Goal: Contribute content: Add original content to the website for others to see

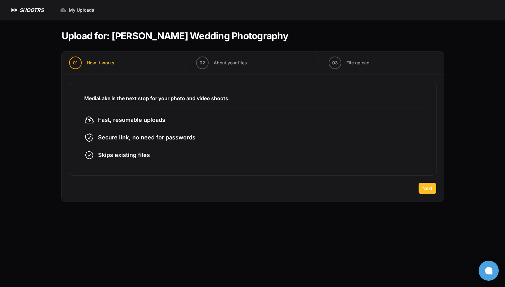
click at [429, 190] on span "Next" at bounding box center [427, 188] width 10 height 6
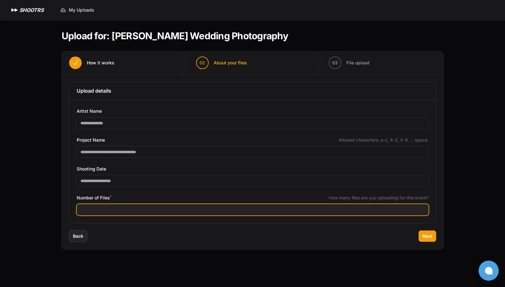
click at [267, 213] on input "Number of Files *" at bounding box center [253, 209] width 352 height 11
type input "****"
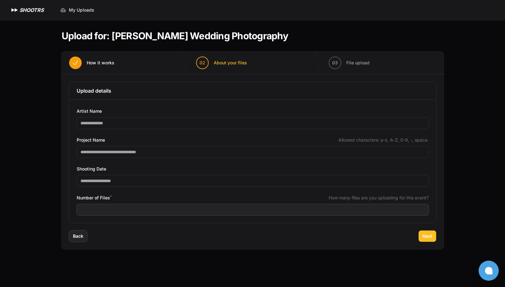
click at [434, 236] on button "Next" at bounding box center [427, 235] width 18 height 11
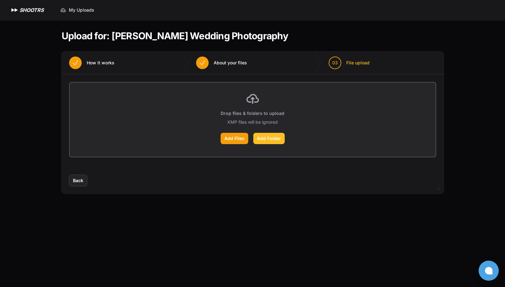
click at [274, 139] on label "Add Folder" at bounding box center [268, 138] width 31 height 11
click at [0, 0] on input "Add Folder" at bounding box center [0, 0] width 0 height 0
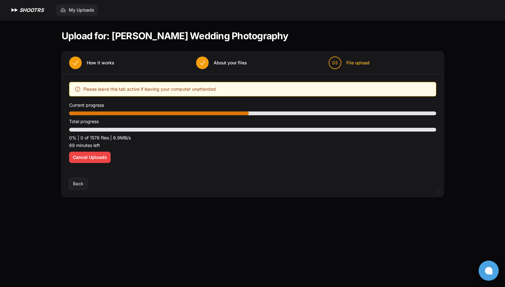
click at [73, 9] on span "My Uploads" at bounding box center [81, 10] width 25 height 6
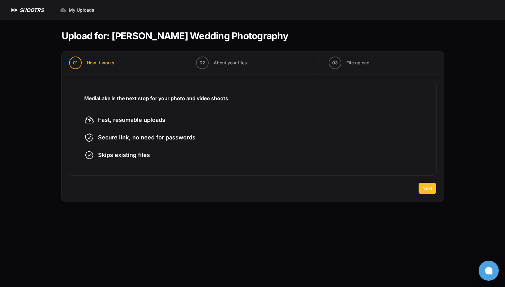
click at [423, 189] on span "Next" at bounding box center [427, 188] width 10 height 6
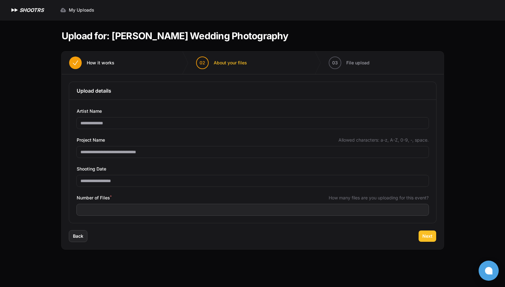
click at [429, 238] on span "Next" at bounding box center [427, 236] width 10 height 6
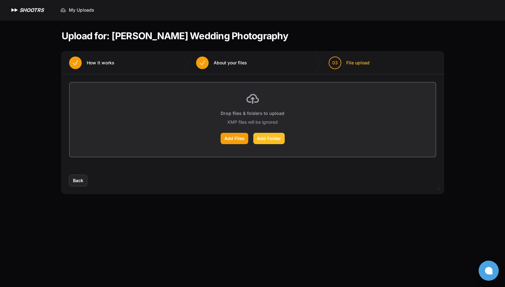
click at [271, 140] on label "Add Folder" at bounding box center [268, 138] width 31 height 11
click at [0, 0] on input "Add Folder" at bounding box center [0, 0] width 0 height 0
